Goal: Transaction & Acquisition: Download file/media

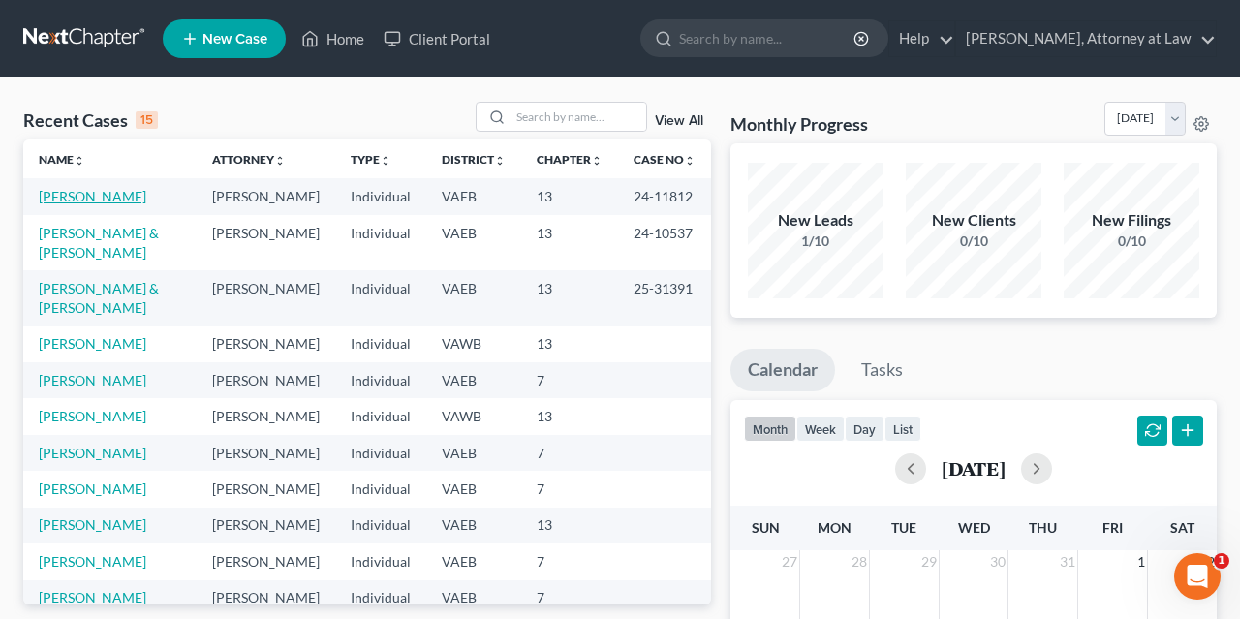
click at [81, 195] on link "[PERSON_NAME]" at bounding box center [93, 196] width 108 height 16
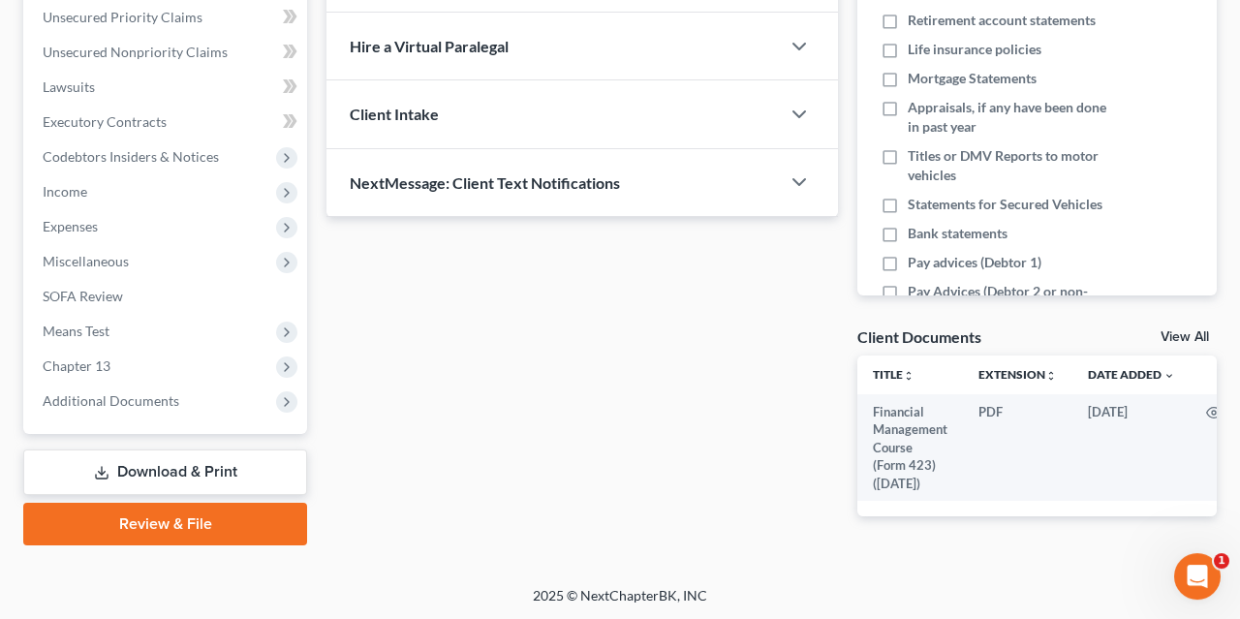
scroll to position [446, 0]
click at [217, 466] on link "Download & Print" at bounding box center [165, 472] width 284 height 46
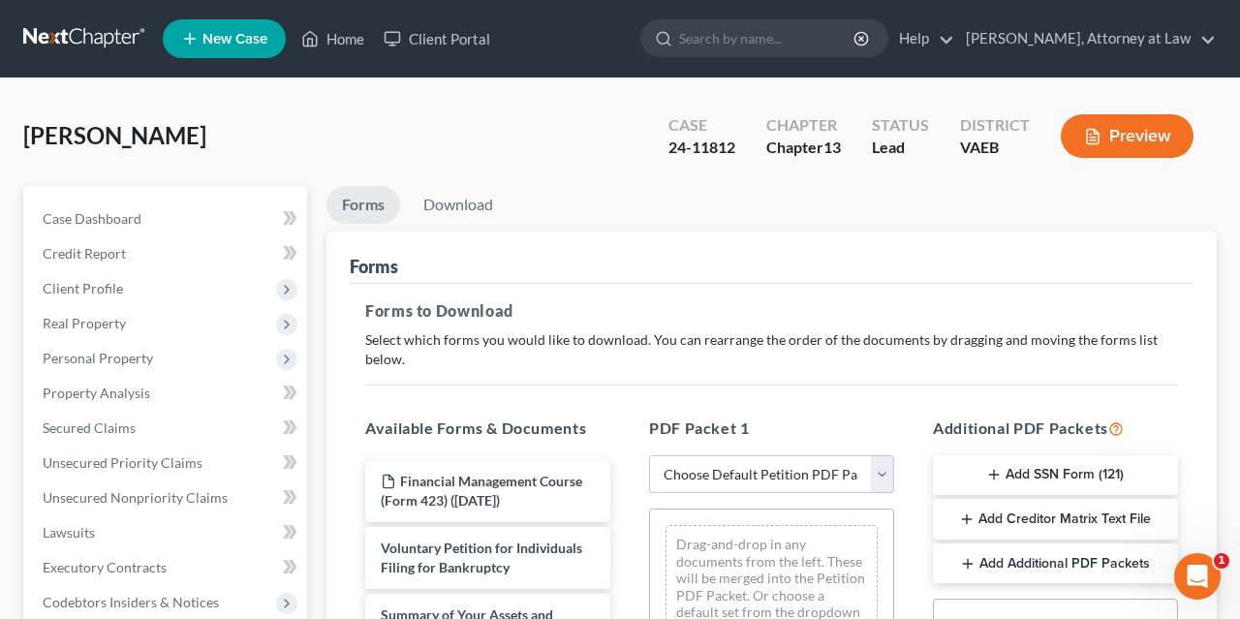
click at [649, 455] on select "Choose Default Petition PDF Packet Complete Bankruptcy Petition (all forms and …" at bounding box center [771, 474] width 245 height 39
select select "2"
click option "Amended Forms" at bounding box center [0, 0] width 0 height 0
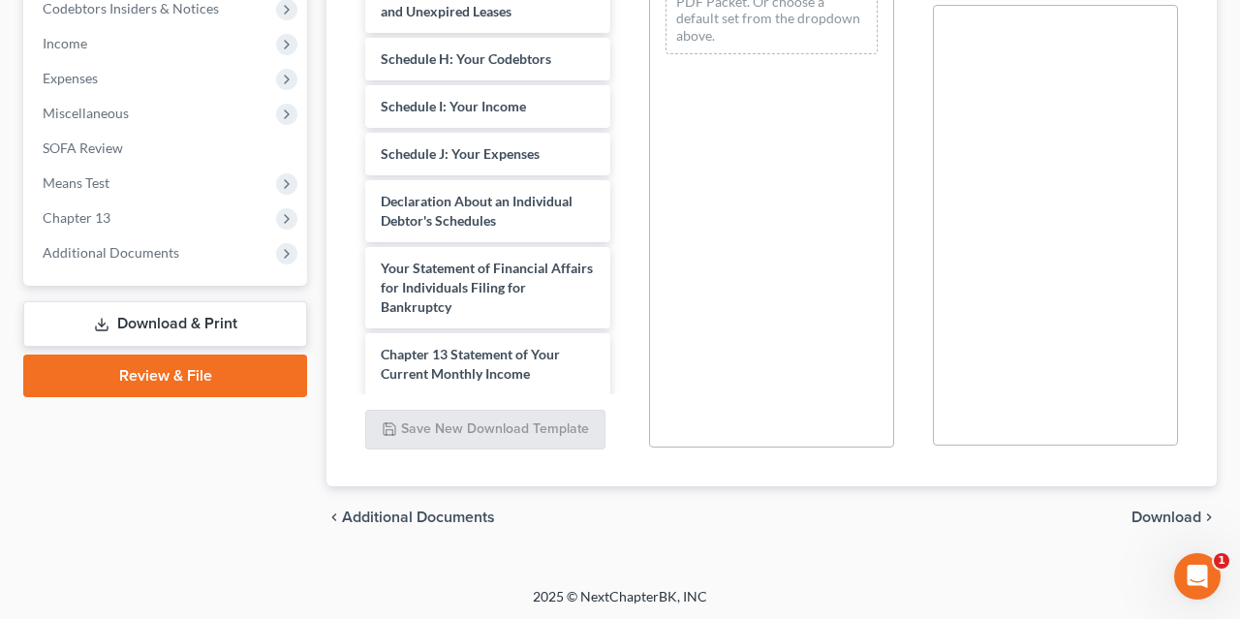
scroll to position [283, 0]
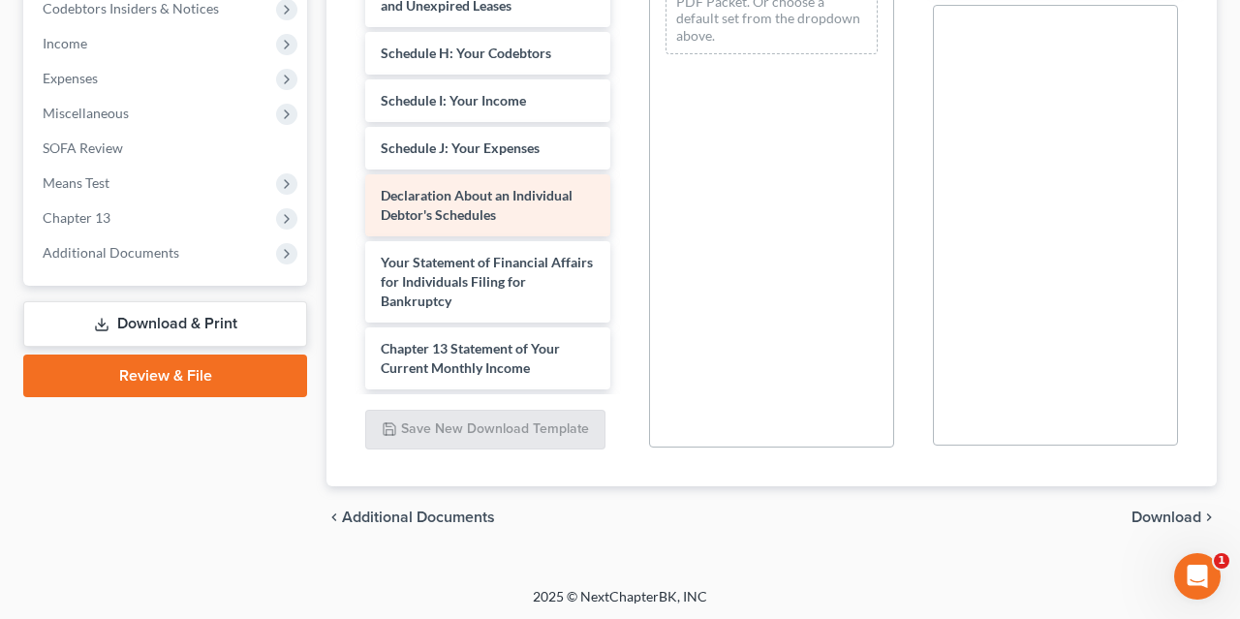
click at [425, 194] on span "Declaration About an Individual Debtor's Schedules" at bounding box center [477, 205] width 192 height 36
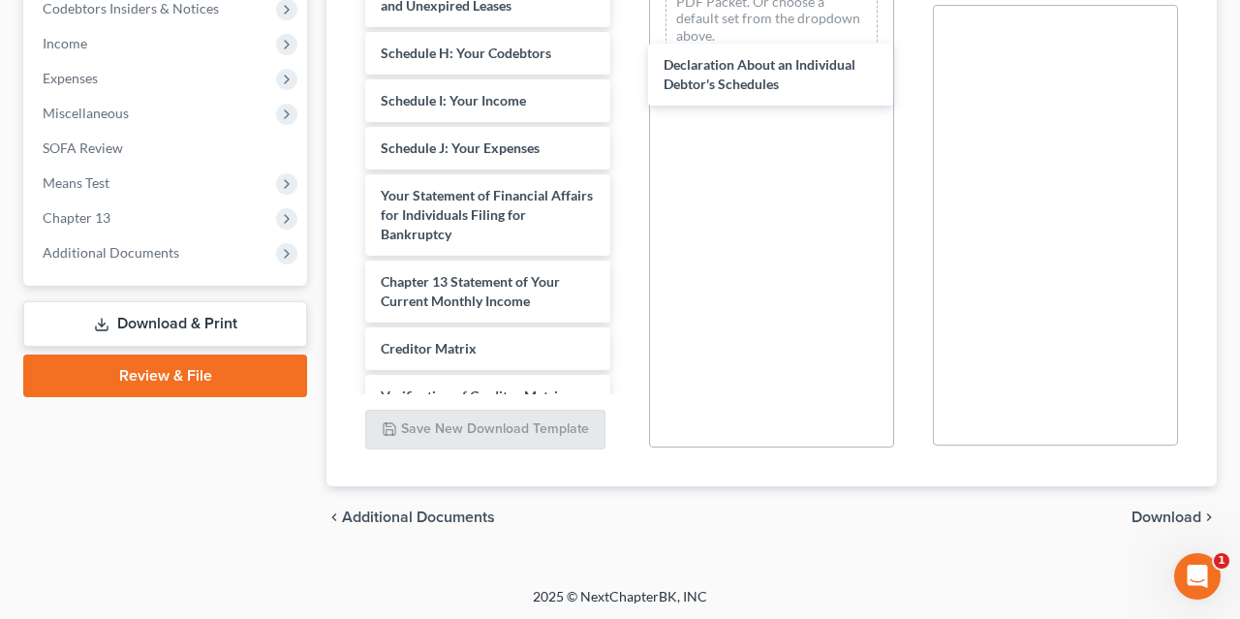
drag, startPoint x: 425, startPoint y: 194, endPoint x: 704, endPoint y: 67, distance: 306.5
click at [626, 66] on div "Declaration About an Individual Debtor's Schedules Voluntary Petition for Indiv…" at bounding box center [488, 77] width 276 height 987
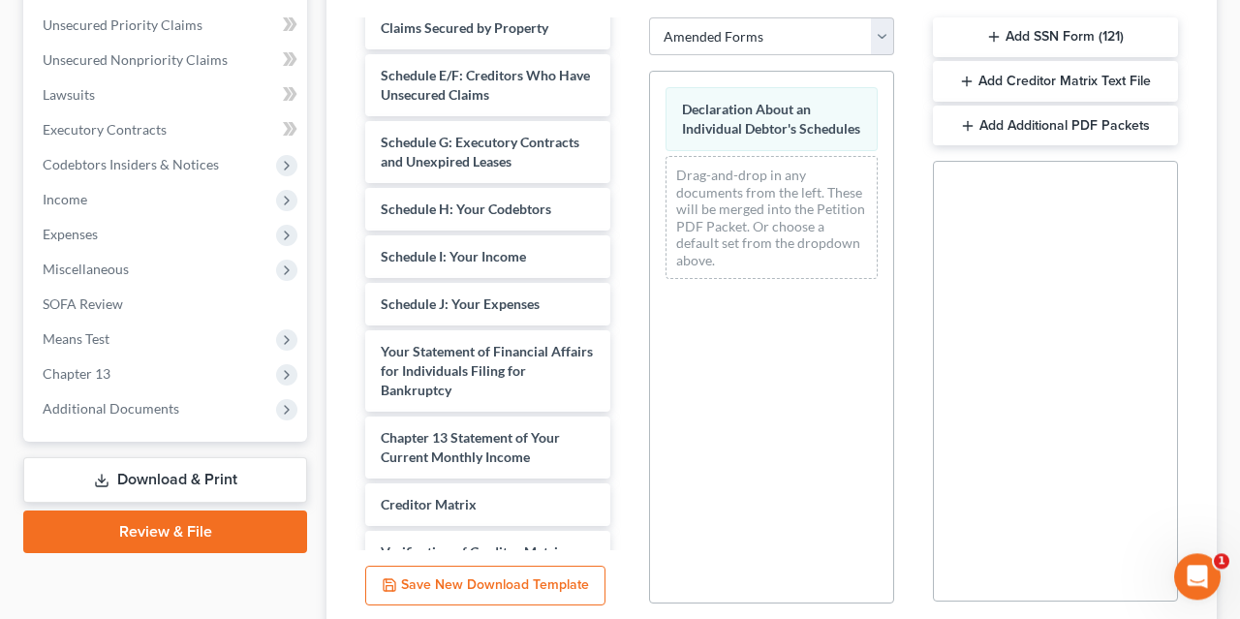
scroll to position [594, 0]
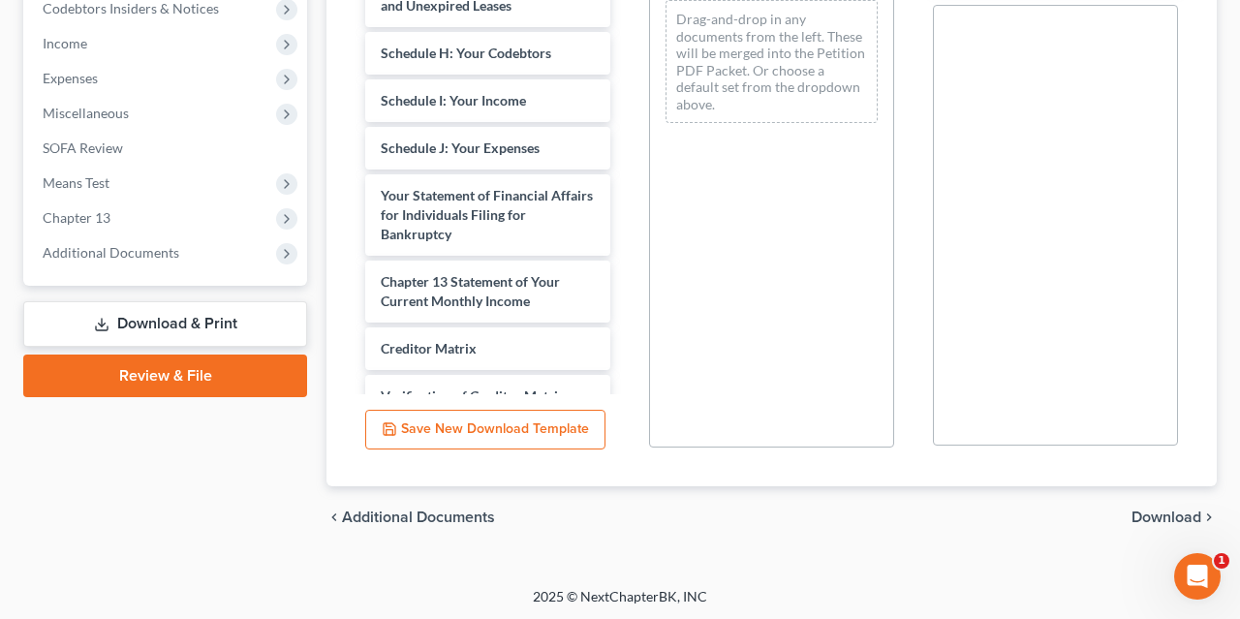
click at [1152, 512] on span "Download" at bounding box center [1166, 516] width 70 height 15
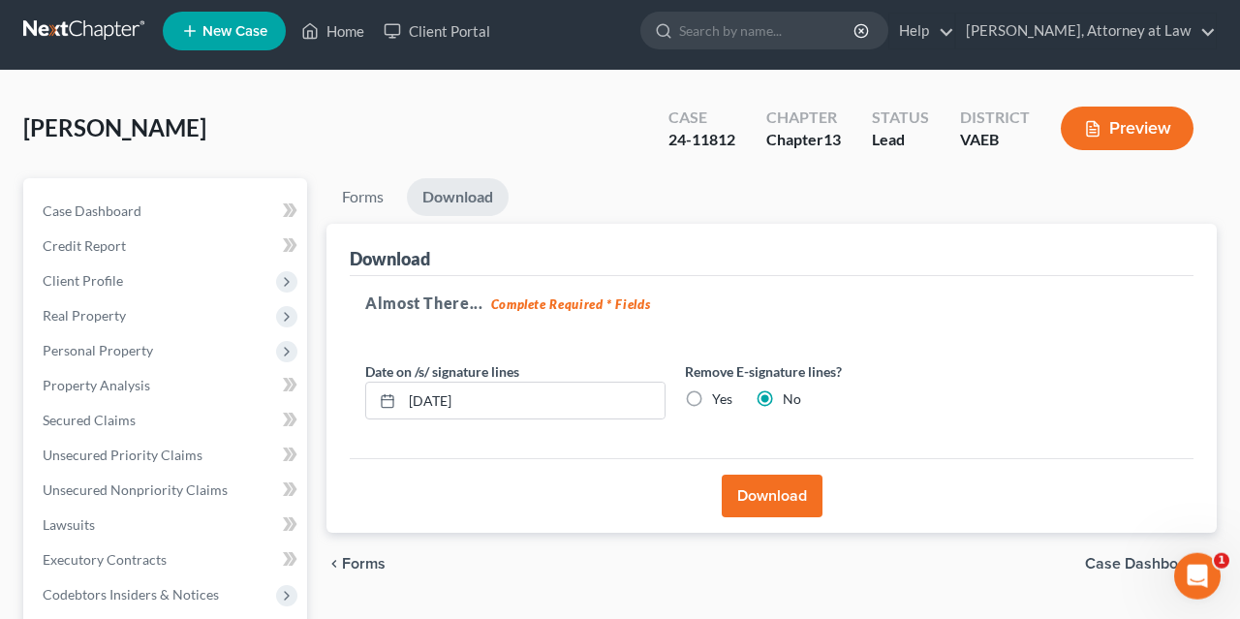
scroll to position [0, 0]
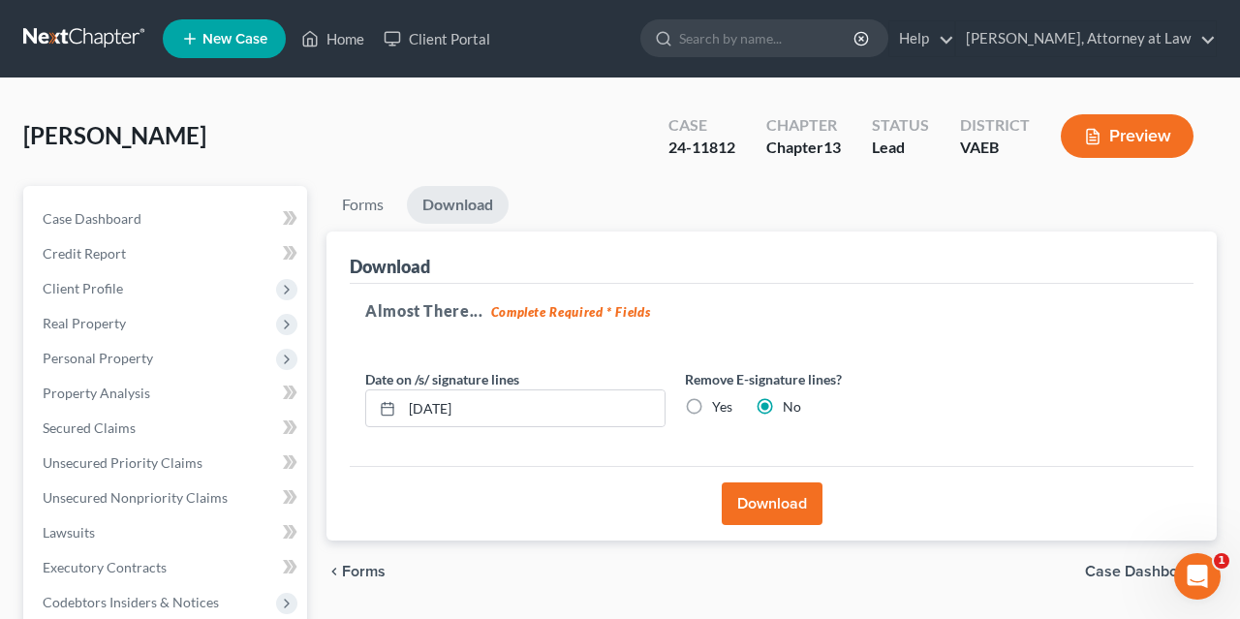
click at [712, 406] on label "Yes" at bounding box center [722, 406] width 20 height 19
click at [720, 406] on input "Yes" at bounding box center [726, 403] width 13 height 13
radio input "true"
radio input "false"
click at [439, 402] on input "[DATE]" at bounding box center [533, 408] width 262 height 37
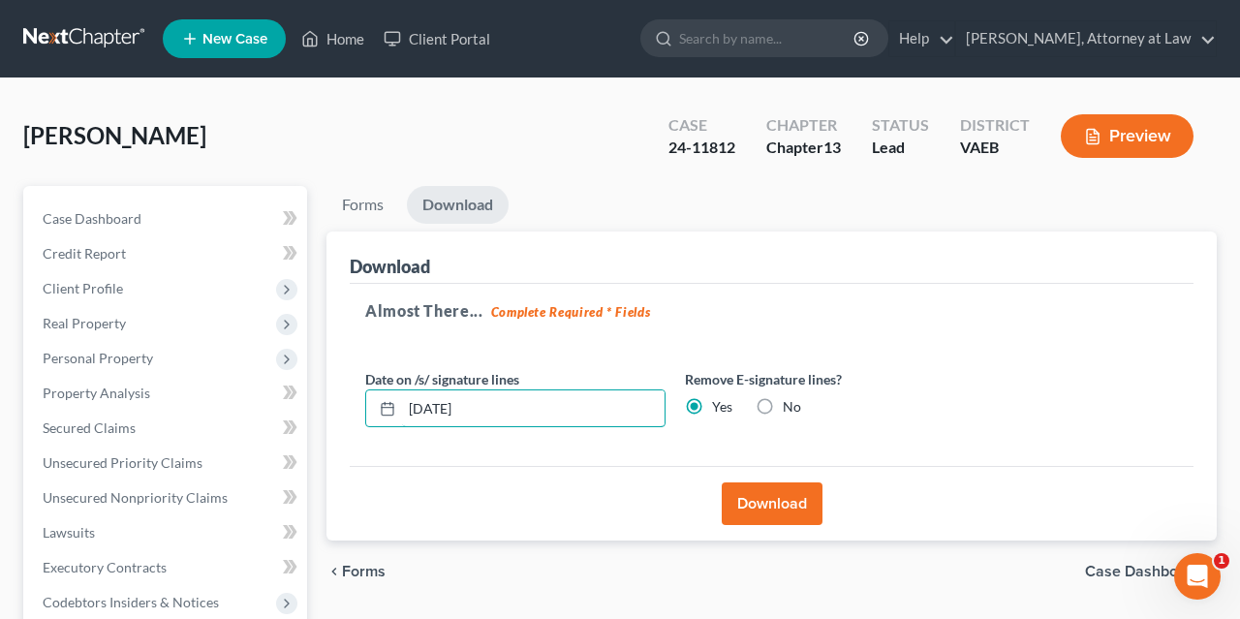
type input "[DATE]"
click at [760, 504] on button "Download" at bounding box center [772, 503] width 101 height 43
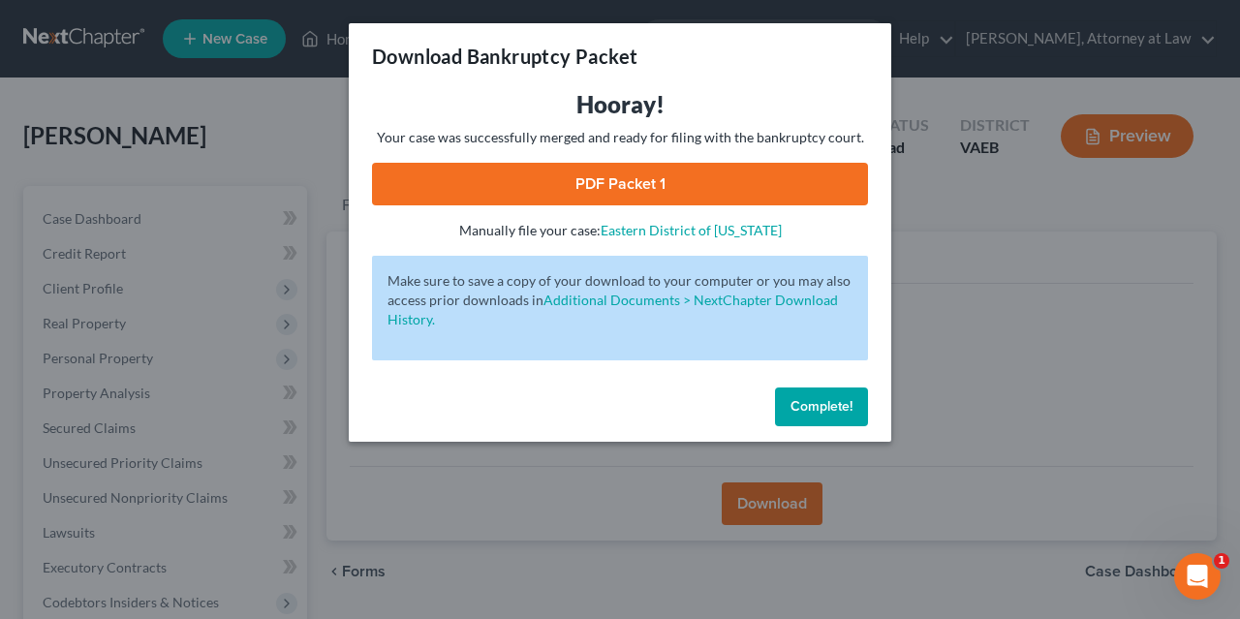
click at [627, 179] on link "PDF Packet 1" at bounding box center [620, 184] width 496 height 43
